Goal: Task Accomplishment & Management: Manage account settings

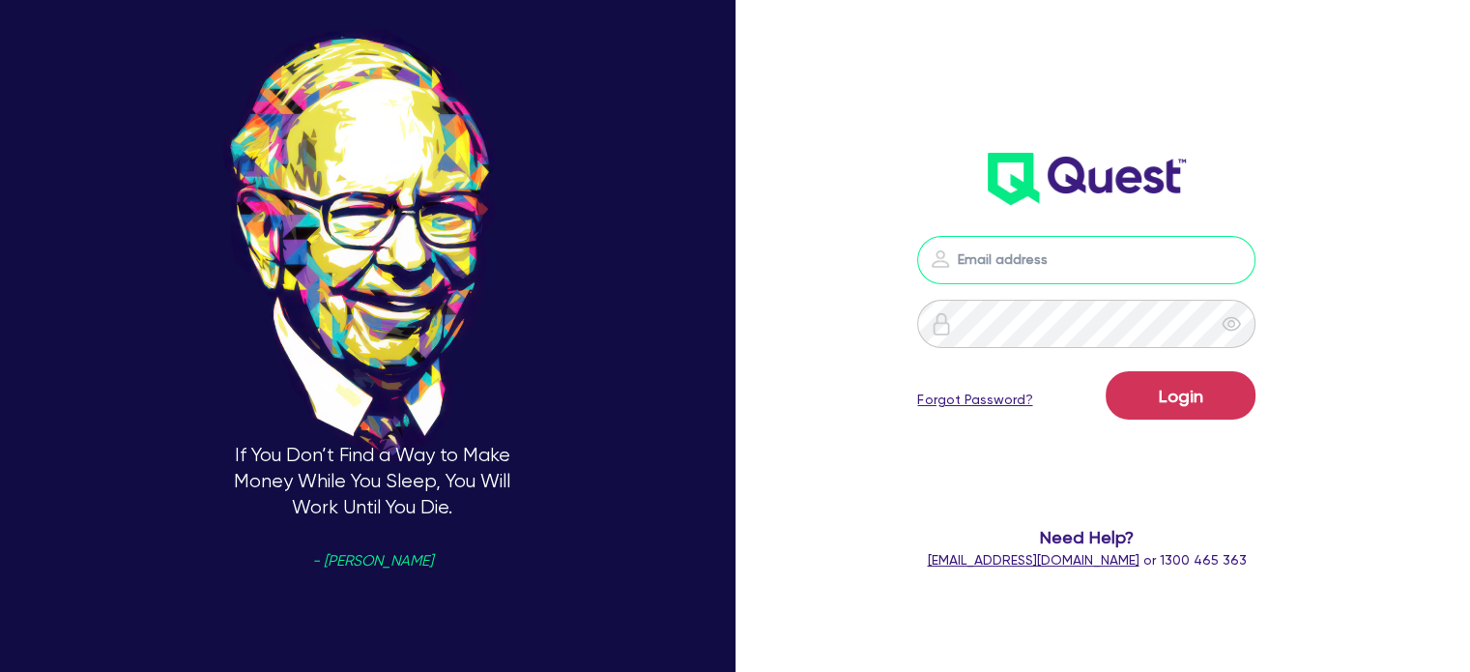
click at [1066, 243] on input "email" at bounding box center [1086, 260] width 338 height 48
type input "[EMAIL_ADDRESS][PERSON_NAME][DOMAIN_NAME]"
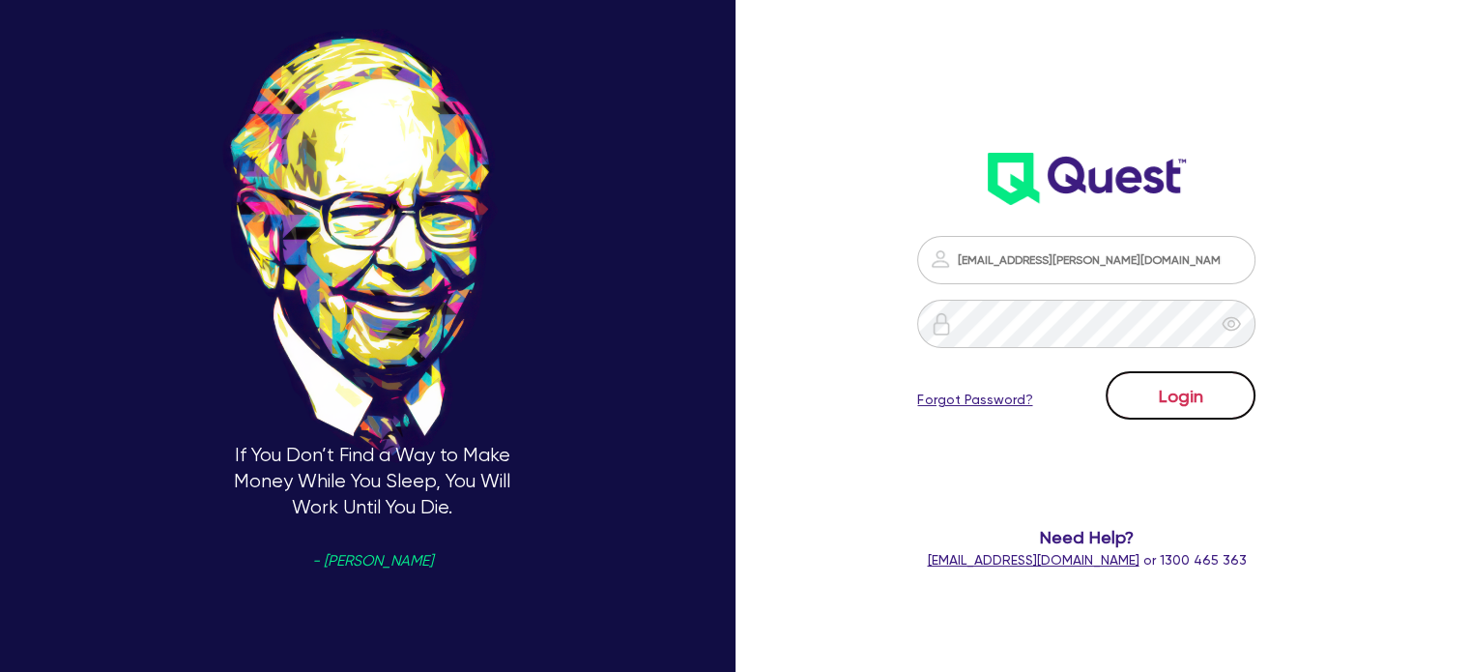
click at [1156, 409] on button "Login" at bounding box center [1181, 395] width 150 height 48
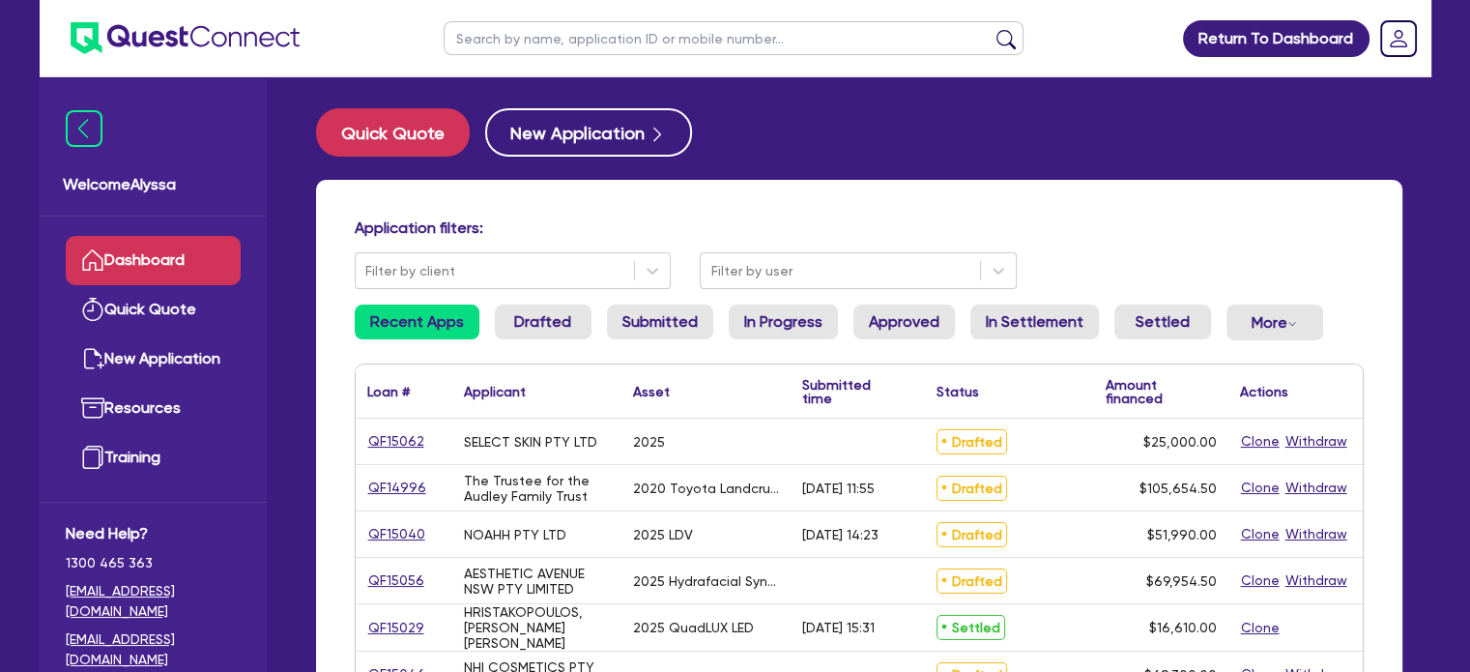
click at [631, 32] on input "text" at bounding box center [734, 38] width 580 height 34
type input "[PERSON_NAME]"
click at [991, 29] on button "submit" at bounding box center [1006, 42] width 31 height 27
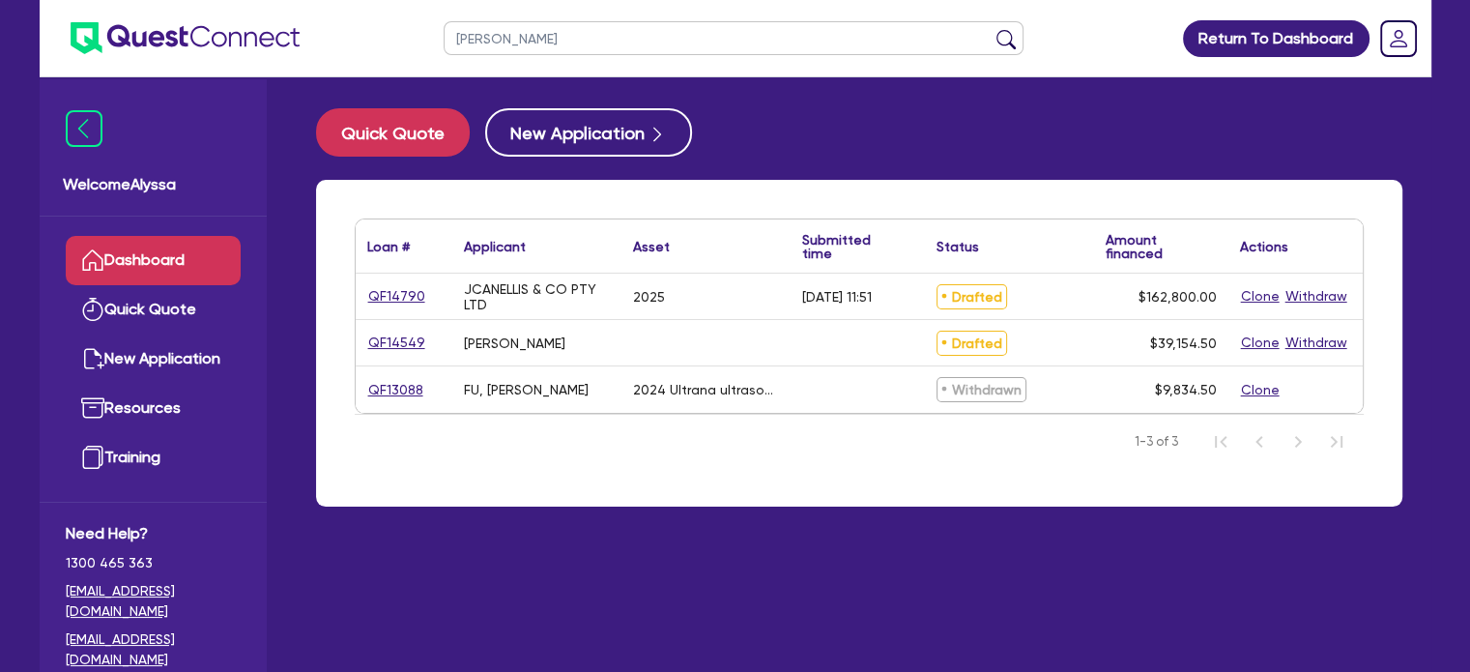
click at [361, 297] on div "QF14790" at bounding box center [404, 295] width 97 height 45
click at [379, 296] on link "QF14790" at bounding box center [396, 296] width 59 height 22
select select "TERTIARY_ASSETS"
select select "BEAUTY_EQUIPMENT"
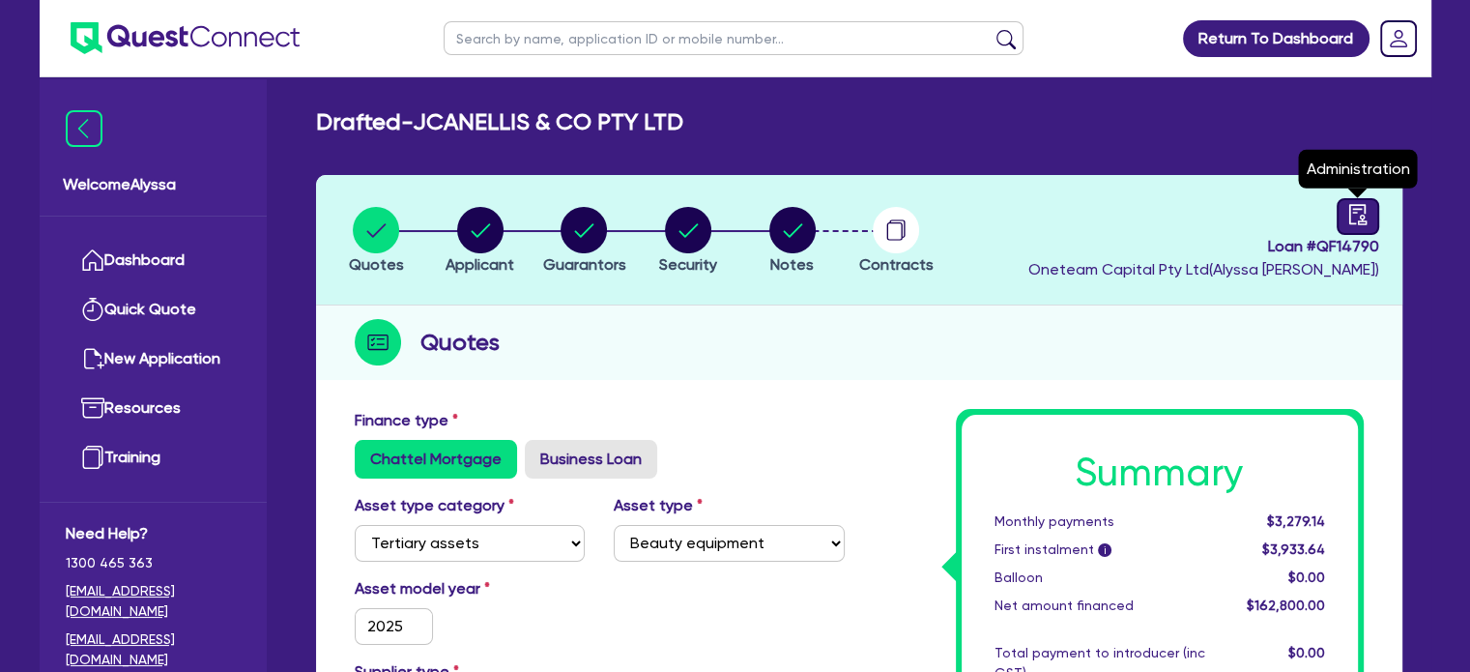
click at [1351, 219] on icon "audit" at bounding box center [1357, 214] width 21 height 21
select select "DRAFTED_AMENDED"
select select "Other"
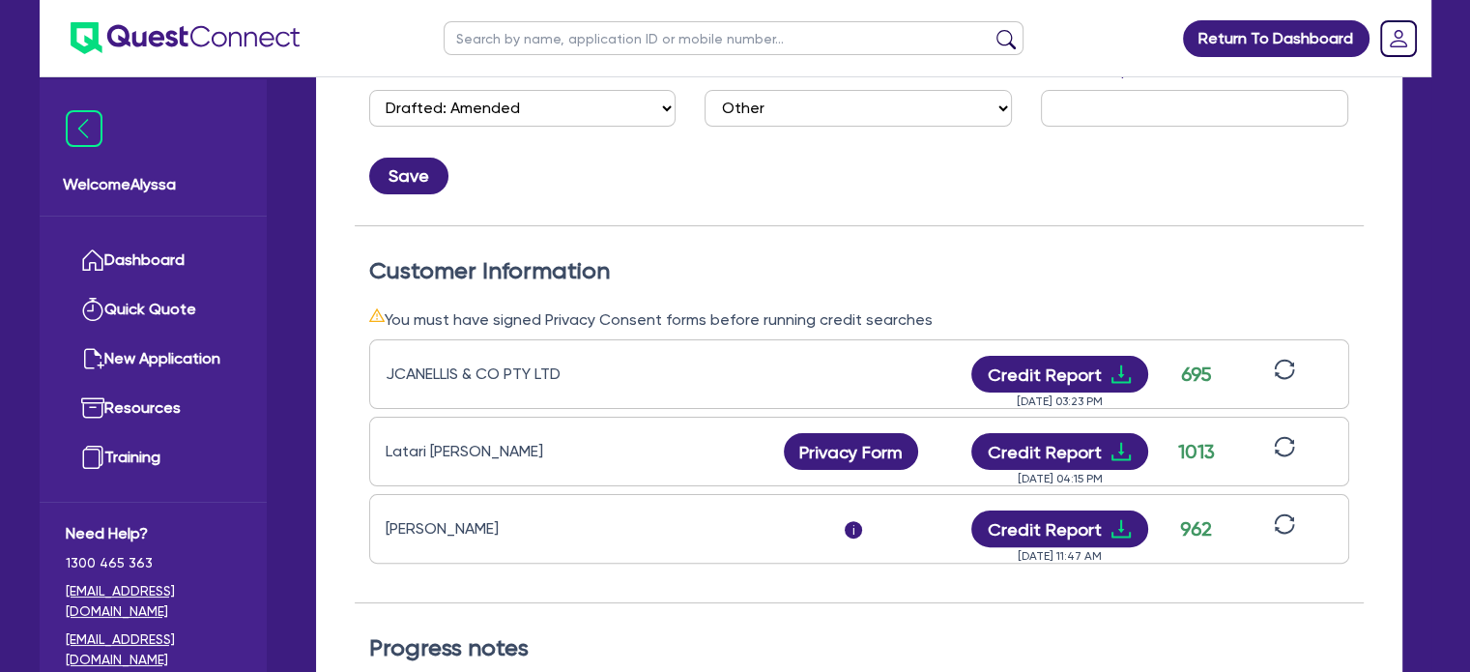
scroll to position [472, 0]
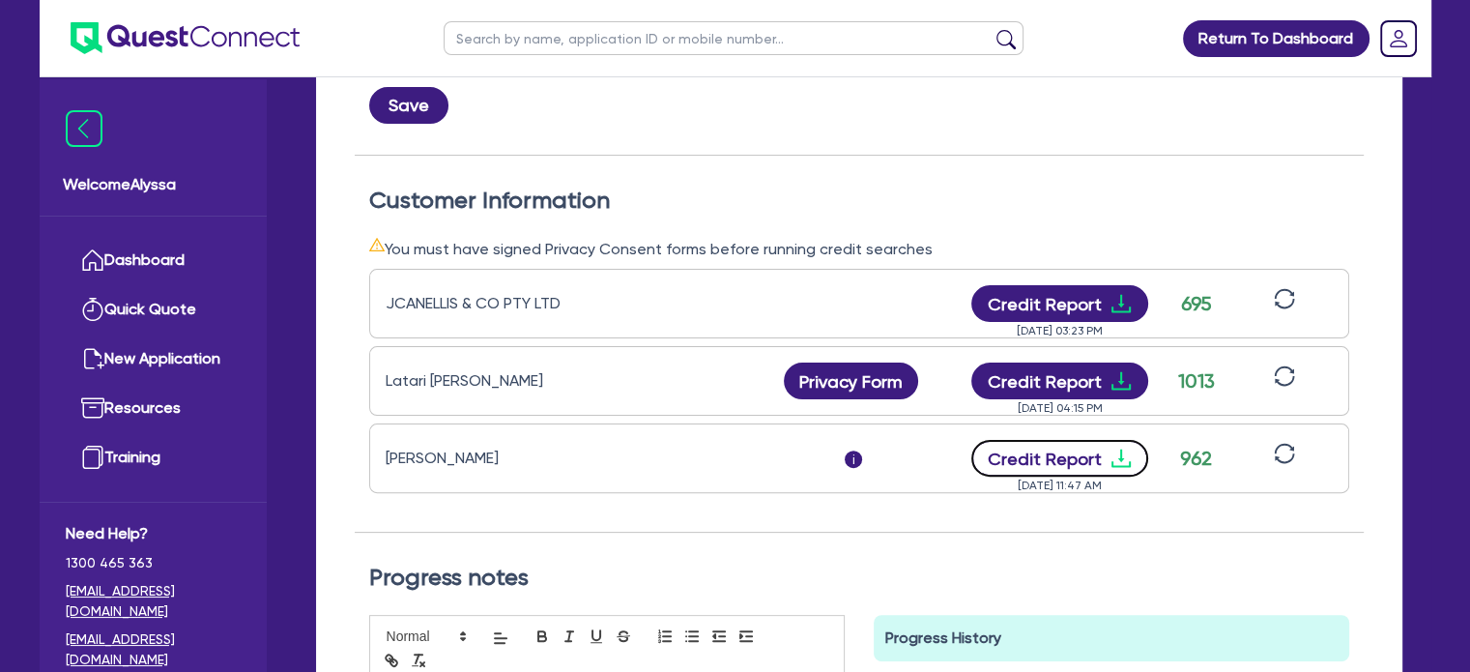
click at [1121, 455] on icon "download" at bounding box center [1120, 457] width 23 height 23
click at [1028, 460] on button "Credit Report" at bounding box center [1059, 458] width 177 height 37
